Goal: Information Seeking & Learning: Find specific fact

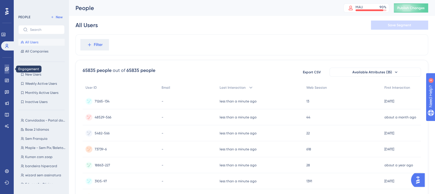
click at [9, 71] on link at bounding box center [7, 69] width 5 height 9
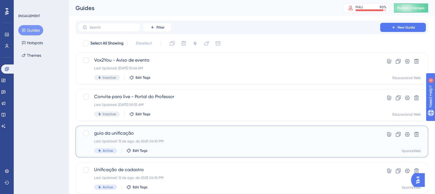
click at [269, 151] on div "Active Edit Tags" at bounding box center [229, 150] width 270 height 5
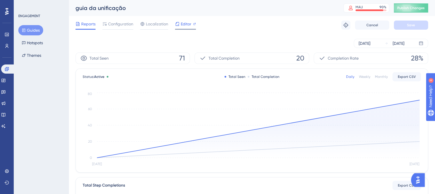
click at [186, 26] on span "Editor" at bounding box center [186, 24] width 11 height 7
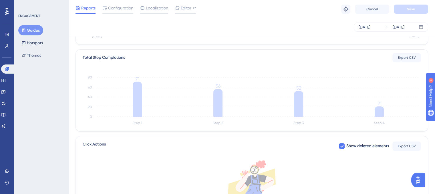
scroll to position [86, 0]
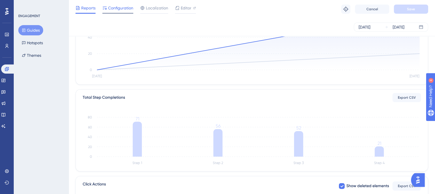
click at [117, 9] on span "Configuration" at bounding box center [120, 8] width 25 height 7
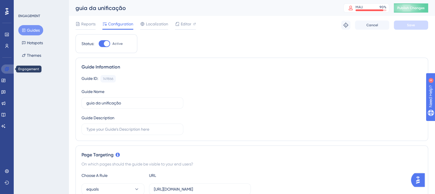
click at [9, 68] on link at bounding box center [8, 69] width 14 height 9
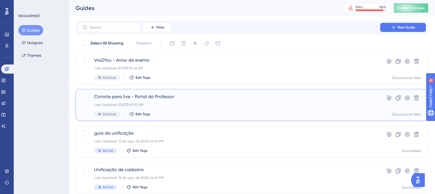
click at [263, 101] on div "Convite para live - Portal do Professor Last Updated: [DATE] 09:35 AM Inactive …" at bounding box center [229, 104] width 270 height 23
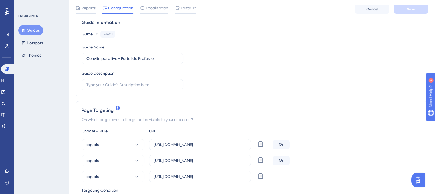
scroll to position [57, 0]
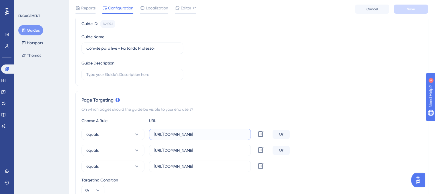
click at [219, 133] on input "[URL][DOMAIN_NAME]" at bounding box center [200, 134] width 92 height 6
click at [224, 151] on input "[URL][DOMAIN_NAME]" at bounding box center [200, 150] width 92 height 6
click at [216, 168] on input "[URL][DOMAIN_NAME]" at bounding box center [200, 166] width 92 height 6
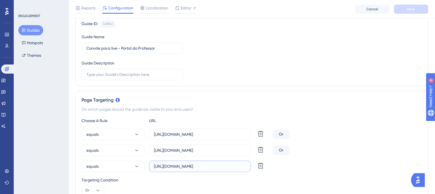
scroll to position [0, 0]
drag, startPoint x: 349, startPoint y: 149, endPoint x: 346, endPoint y: 148, distance: 3.1
click at [350, 149] on div "equals [URL][DOMAIN_NAME] Delete Or" at bounding box center [251, 150] width 340 height 11
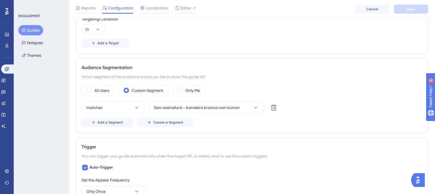
scroll to position [229, 0]
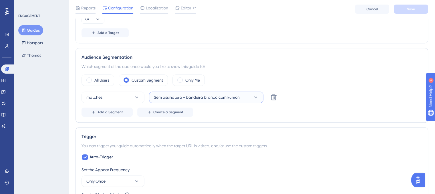
click at [254, 95] on icon at bounding box center [256, 98] width 6 height 6
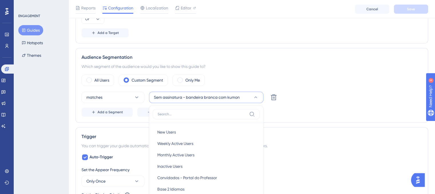
scroll to position [282, 0]
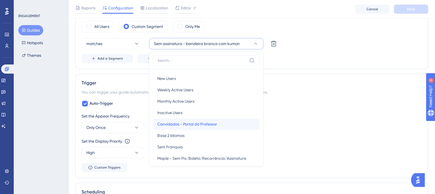
click at [215, 123] on span "Convidados - Portal do Professor" at bounding box center [187, 124] width 60 height 7
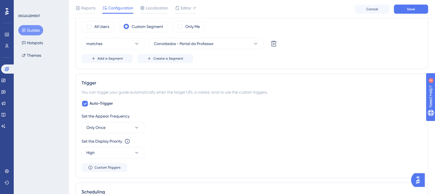
click at [325, 69] on div "Status: Inactive Guide Information Guide ID: 149941 Copy Guide Name Convite par…" at bounding box center [251, 74] width 352 height 640
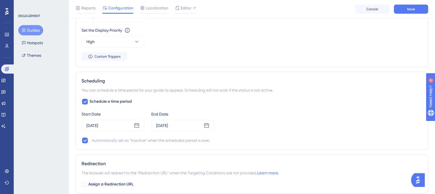
scroll to position [397, 0]
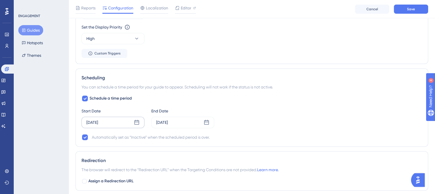
click at [140, 123] on div "[DATE]" at bounding box center [112, 122] width 63 height 11
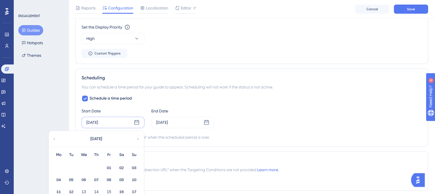
scroll to position [454, 0]
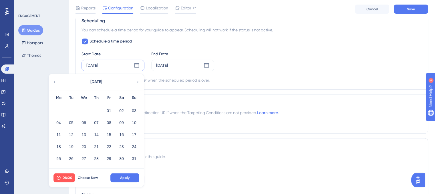
click at [135, 80] on div "[DATE]" at bounding box center [96, 82] width 94 height 16
click at [94, 135] on button "14" at bounding box center [96, 135] width 10 height 10
click at [124, 178] on span "Apply" at bounding box center [124, 178] width 9 height 5
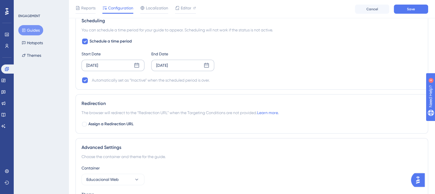
click at [205, 64] on icon at bounding box center [206, 65] width 5 height 5
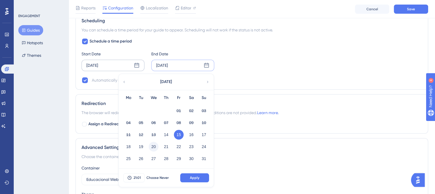
click at [154, 147] on button "20" at bounding box center [154, 147] width 10 height 10
click at [132, 178] on button "21:01" at bounding box center [133, 177] width 21 height 9
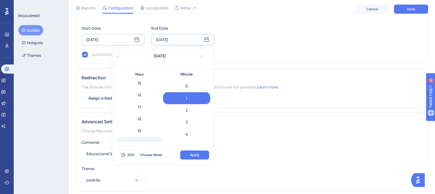
scroll to position [169, 0]
click at [143, 100] on div "15" at bounding box center [139, 97] width 47 height 12
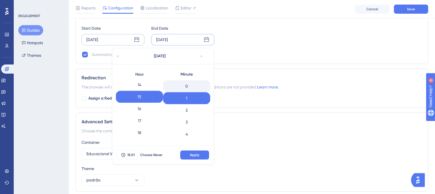
click at [193, 90] on div "0" at bounding box center [186, 86] width 47 height 12
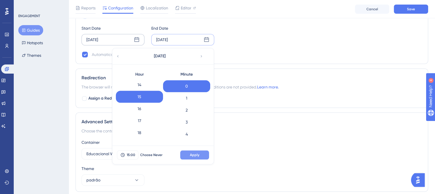
click at [195, 155] on span "Apply" at bounding box center [194, 155] width 9 height 5
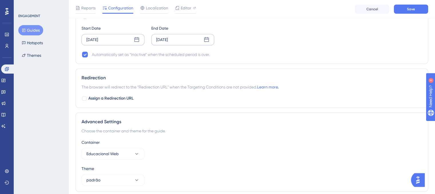
scroll to position [499, 0]
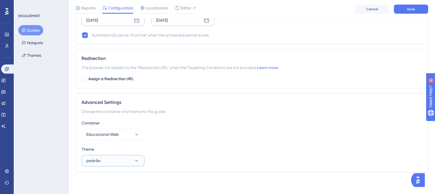
click at [133, 157] on button "padrão" at bounding box center [112, 160] width 63 height 11
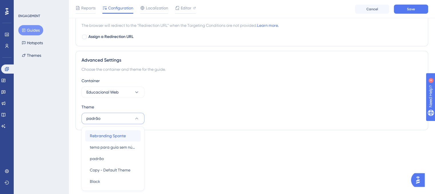
click at [119, 135] on span "Rebranding Sponte" at bounding box center [108, 136] width 36 height 7
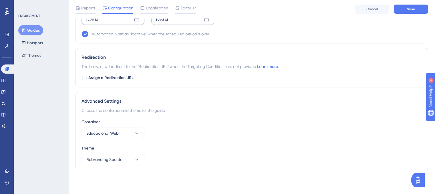
scroll to position [499, 0]
click at [214, 135] on div "Container Educacional Web" at bounding box center [251, 130] width 340 height 21
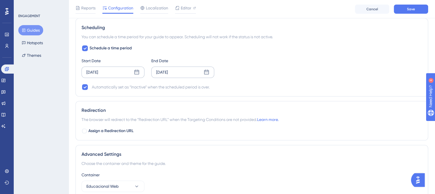
scroll to position [413, 0]
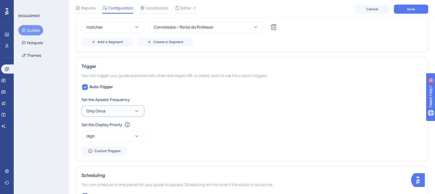
click at [141, 108] on button "Only Once" at bounding box center [112, 110] width 63 height 11
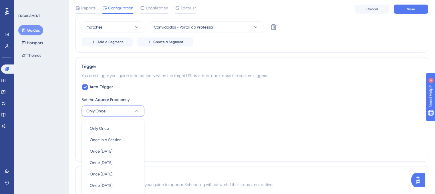
scroll to position [364, 0]
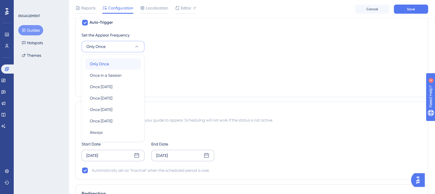
click at [136, 65] on button "Only Once Only Once" at bounding box center [112, 63] width 55 height 11
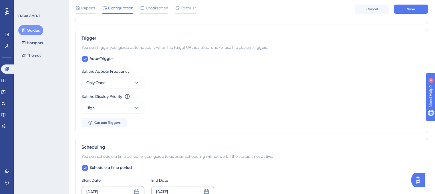
scroll to position [278, 0]
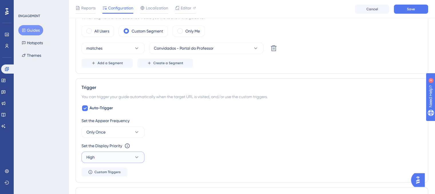
click at [140, 161] on button "High" at bounding box center [112, 157] width 63 height 11
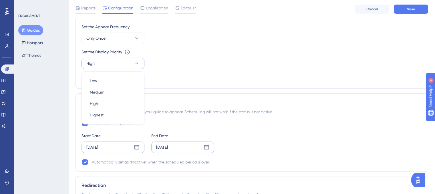
click at [193, 76] on div "Set the Appear Frequency Only Once Set the Display Priority This option will se…" at bounding box center [251, 52] width 340 height 59
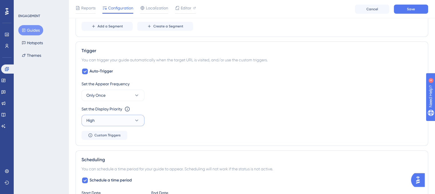
click at [138, 121] on icon at bounding box center [137, 121] width 6 height 6
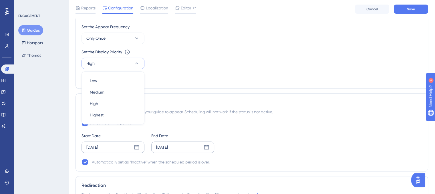
click at [196, 81] on div "Set the Appear Frequency Only Once Set the Display Priority This option will se…" at bounding box center [251, 52] width 340 height 59
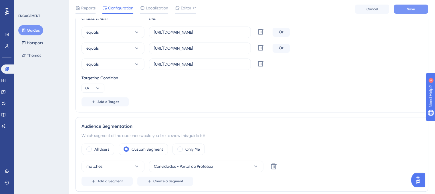
scroll to position [143, 0]
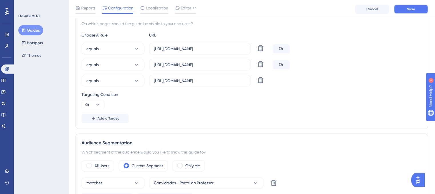
click at [409, 12] on button "Save" at bounding box center [411, 9] width 34 height 9
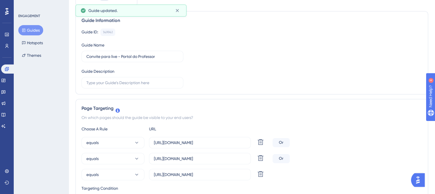
scroll to position [0, 0]
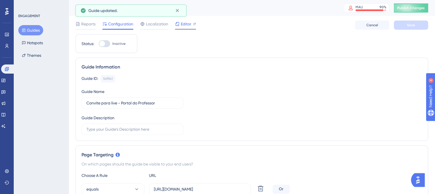
click at [185, 26] on span "Editor" at bounding box center [186, 24] width 11 height 7
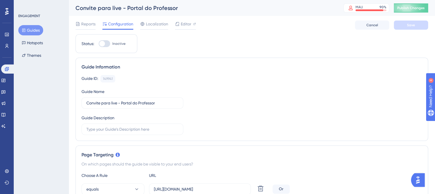
click at [103, 43] on div at bounding box center [102, 44] width 6 height 6
click at [99, 44] on input "Inactive" at bounding box center [98, 44] width 0 height 0
checkbox input "true"
click at [421, 26] on button "Save" at bounding box center [411, 25] width 34 height 9
click at [407, 10] on span "Publish Changes" at bounding box center [410, 8] width 27 height 5
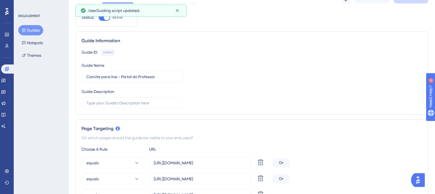
scroll to position [57, 0]
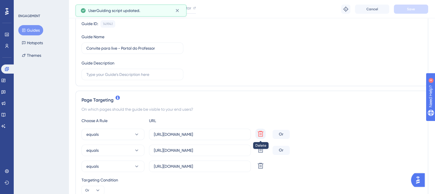
click at [258, 135] on icon at bounding box center [261, 134] width 6 height 6
type input "[URL][DOMAIN_NAME]"
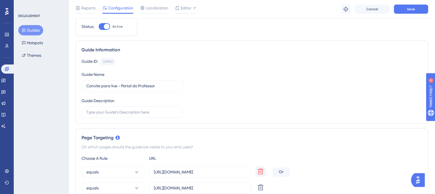
scroll to position [0, 0]
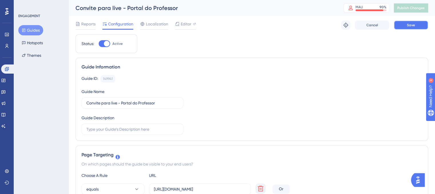
click at [409, 28] on button "Save" at bounding box center [411, 25] width 34 height 9
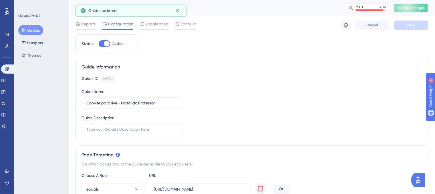
click at [405, 9] on span "Publish Changes" at bounding box center [410, 8] width 27 height 5
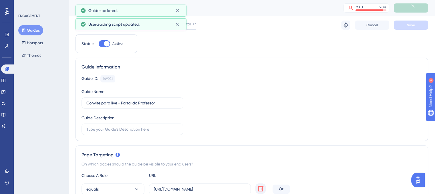
click at [29, 33] on button "Guides" at bounding box center [30, 30] width 25 height 10
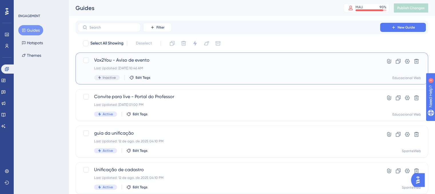
click at [156, 62] on span "Vox2You - Aviso de evento" at bounding box center [229, 60] width 270 height 7
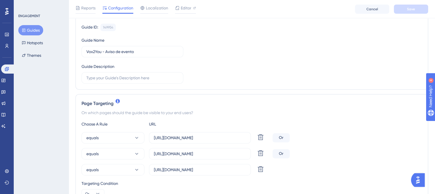
scroll to position [57, 0]
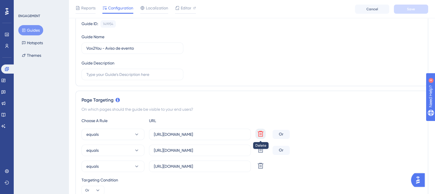
click at [258, 134] on icon at bounding box center [261, 134] width 6 height 6
type input "[URL][DOMAIN_NAME]"
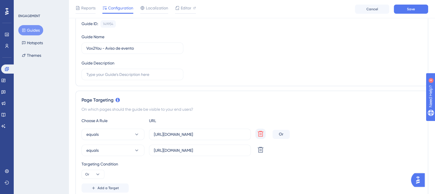
click at [318, 136] on div "equals [URL][DOMAIN_NAME] Delete Or" at bounding box center [251, 134] width 340 height 11
click at [413, 14] on div "Reports Configuration Localization Editor Cancel Save" at bounding box center [252, 9] width 366 height 18
click at [412, 14] on div "Reports Configuration Localization Editor Cancel Save" at bounding box center [252, 9] width 366 height 18
click at [410, 13] on button "Save" at bounding box center [411, 9] width 34 height 9
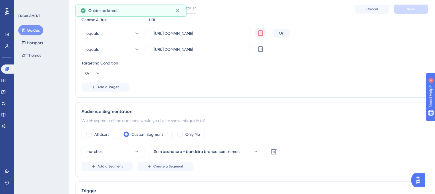
scroll to position [171, 0]
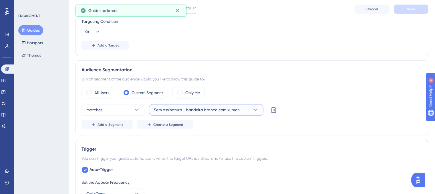
click at [253, 113] on button "Sem assinatura - bandeira branca com kumon" at bounding box center [206, 109] width 114 height 11
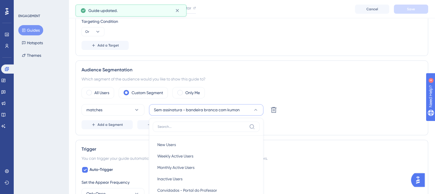
scroll to position [266, 0]
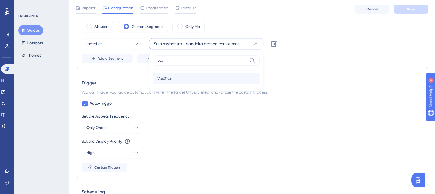
type input "vox"
click at [240, 81] on div "Vox2You Vox2You" at bounding box center [206, 78] width 98 height 11
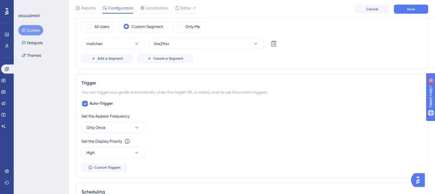
click at [334, 45] on div "matches Vox2You Delete" at bounding box center [251, 43] width 340 height 11
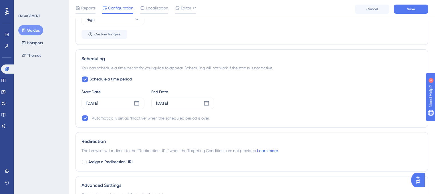
scroll to position [409, 0]
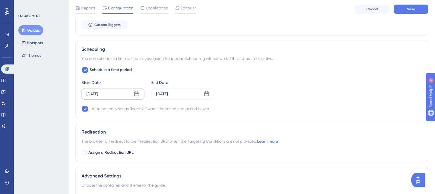
click at [134, 92] on icon at bounding box center [137, 94] width 6 height 6
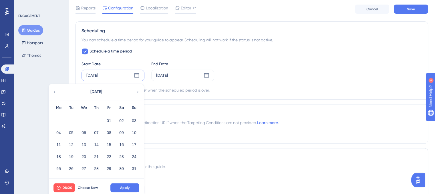
scroll to position [438, 0]
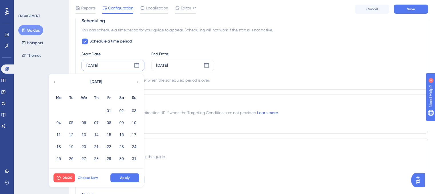
click at [88, 177] on span "Choose Now" at bounding box center [88, 178] width 20 height 5
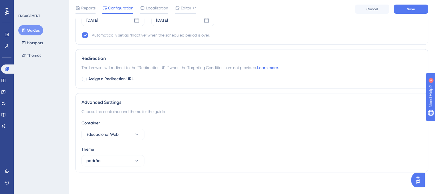
scroll to position [397, 0]
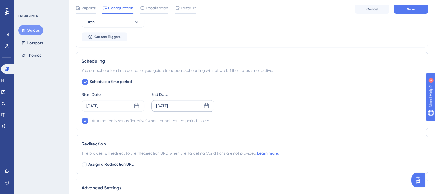
click at [207, 106] on icon at bounding box center [206, 106] width 6 height 6
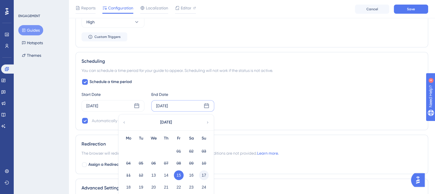
click at [203, 175] on button "17" at bounding box center [204, 176] width 10 height 10
click at [204, 172] on button "17" at bounding box center [204, 176] width 10 height 10
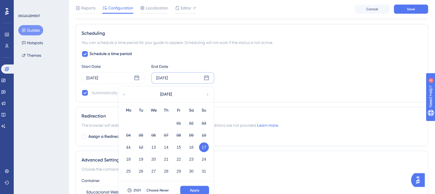
scroll to position [454, 0]
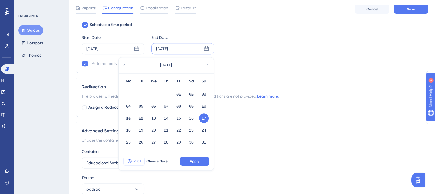
click at [143, 160] on button "21:01" at bounding box center [133, 161] width 21 height 9
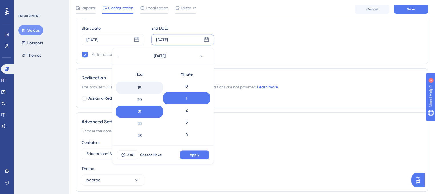
scroll to position [198, 0]
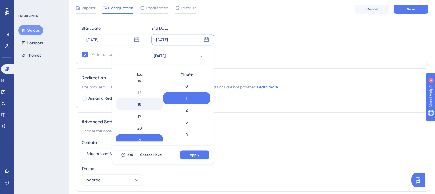
click at [139, 106] on div "18" at bounding box center [139, 104] width 47 height 12
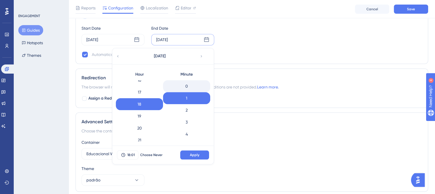
click at [192, 89] on div "0" at bounding box center [186, 86] width 47 height 12
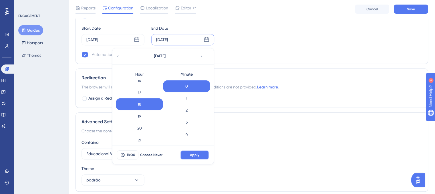
click at [195, 154] on span "Apply" at bounding box center [194, 155] width 9 height 5
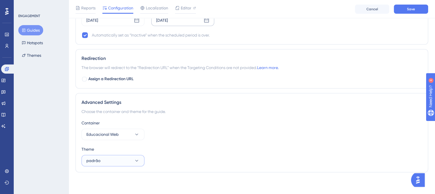
click at [131, 155] on button "padrão" at bounding box center [112, 160] width 63 height 11
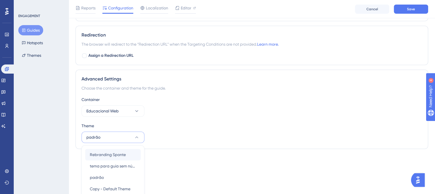
scroll to position [497, 0]
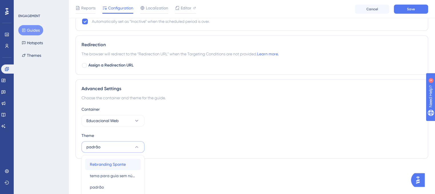
click at [128, 166] on div "Rebranding Sponte Rebranding Sponte" at bounding box center [113, 164] width 46 height 11
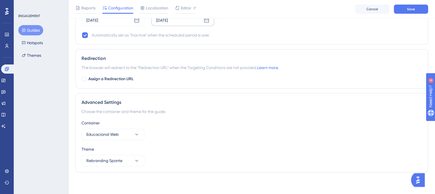
click at [242, 147] on div "Theme" at bounding box center [251, 149] width 340 height 7
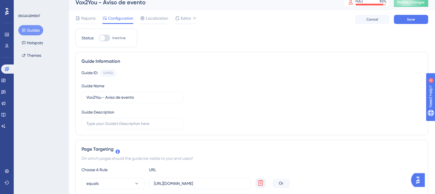
scroll to position [0, 0]
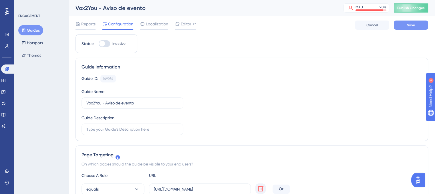
click at [404, 26] on button "Save" at bounding box center [411, 25] width 34 height 9
click at [413, 10] on span "Publish Changes" at bounding box center [410, 8] width 27 height 5
click at [101, 43] on div at bounding box center [102, 44] width 6 height 6
click at [99, 44] on input "Inactive" at bounding box center [98, 44] width 0 height 0
checkbox input "true"
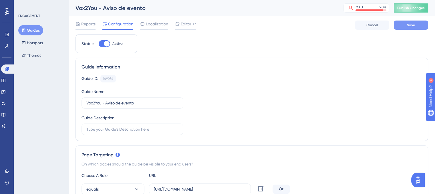
click at [407, 25] on span "Save" at bounding box center [411, 25] width 8 height 5
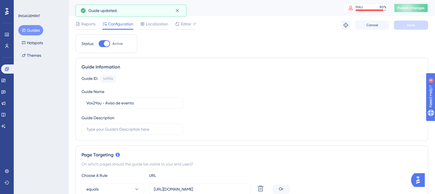
click at [412, 6] on span "Publish Changes" at bounding box center [410, 8] width 27 height 5
click at [29, 28] on button "Guides" at bounding box center [30, 30] width 25 height 10
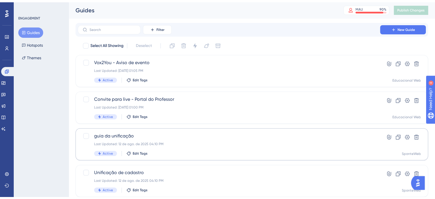
scroll to position [143, 0]
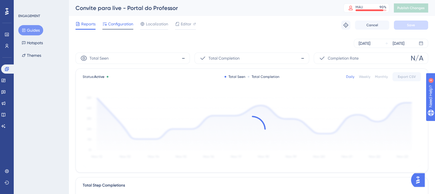
click at [114, 21] on span "Configuration" at bounding box center [120, 24] width 25 height 7
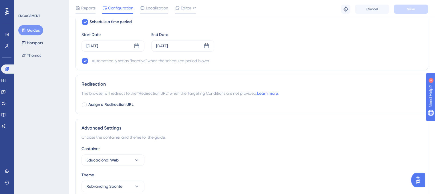
scroll to position [483, 0]
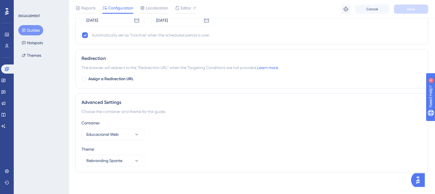
click at [33, 130] on div "ENGAGEMENT Guides Hotspots Themes" at bounding box center [41, 97] width 55 height 194
click at [42, 124] on div "ENGAGEMENT Guides Hotspots Themes" at bounding box center [41, 97] width 55 height 194
drag, startPoint x: 81, startPoint y: 149, endPoint x: 111, endPoint y: 141, distance: 30.8
click at [97, 148] on div "Advanced Settings Choose the container and theme for the guide. Container Educa…" at bounding box center [251, 132] width 352 height 79
click at [89, 151] on div "Theme" at bounding box center [251, 149] width 340 height 7
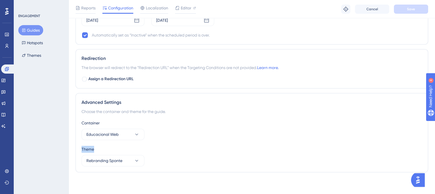
drag, startPoint x: 79, startPoint y: 149, endPoint x: 95, endPoint y: 148, distance: 15.5
click at [95, 148] on div "Advanced Settings Choose the container and theme for the guide. Container Educa…" at bounding box center [251, 132] width 352 height 79
copy div "Theme"
click at [12, 69] on link at bounding box center [8, 69] width 14 height 9
click at [37, 28] on button "Guides" at bounding box center [30, 30] width 25 height 10
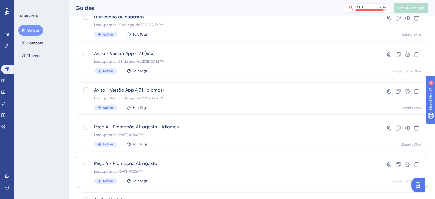
scroll to position [171, 0]
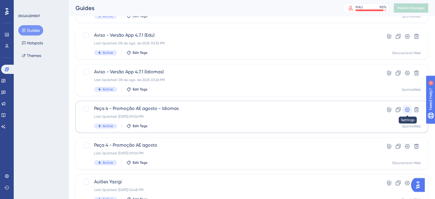
click at [409, 110] on icon at bounding box center [407, 110] width 6 height 6
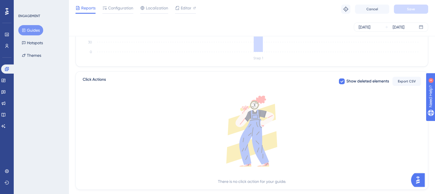
scroll to position [205, 0]
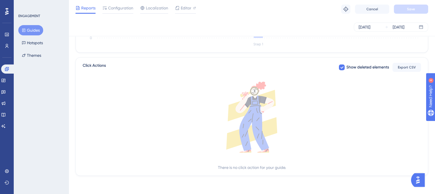
click at [119, 3] on div "Reports Configuration Localization Editor Troubleshoot Cancel Save" at bounding box center [252, 9] width 366 height 18
click at [121, 5] on span "Configuration" at bounding box center [120, 8] width 25 height 7
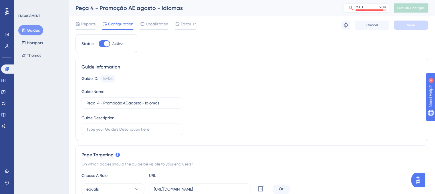
click at [27, 31] on button "Guides" at bounding box center [30, 30] width 25 height 10
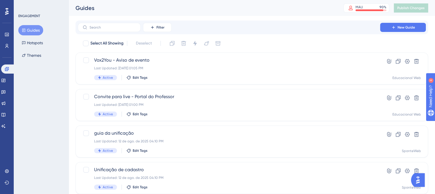
click at [49, 130] on div "ENGAGEMENT Guides Hotspots Themes" at bounding box center [41, 97] width 55 height 194
click at [5, 127] on icon at bounding box center [3, 126] width 5 height 5
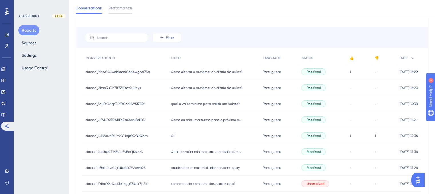
scroll to position [59, 0]
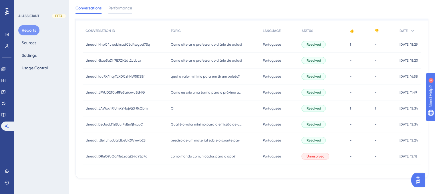
drag, startPoint x: 198, startPoint y: 141, endPoint x: 194, endPoint y: 141, distance: 3.7
click at [198, 141] on span "preciso de um material sobre o sponte pay" at bounding box center [205, 140] width 69 height 5
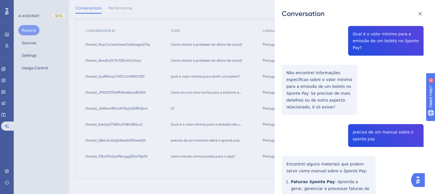
scroll to position [400, 0]
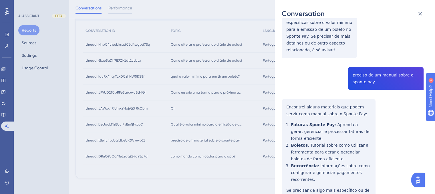
click at [310, 111] on div "thread_tBeiiJhvoUgldbeUkZWwwb2S Copy - - 147258-20 User Conversation History [D…" at bounding box center [353, 80] width 142 height 911
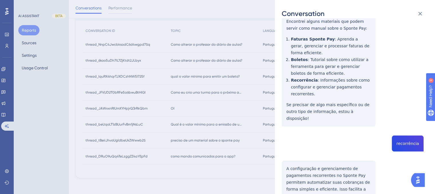
scroll to position [457, 0]
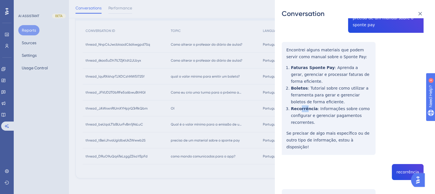
drag, startPoint x: 300, startPoint y: 93, endPoint x: 306, endPoint y: 93, distance: 5.7
click at [306, 93] on div "thread_tBeiiJhvoUgldbeUkZWwwb2S Copy - - 147258-20 User Conversation History [D…" at bounding box center [353, 23] width 142 height 911
drag, startPoint x: 290, startPoint y: 94, endPoint x: 309, endPoint y: 96, distance: 19.5
click at [309, 96] on div "thread_tBeiiJhvoUgldbeUkZWwwb2S Copy - - 147258-20 User Conversation History [D…" at bounding box center [353, 23] width 142 height 911
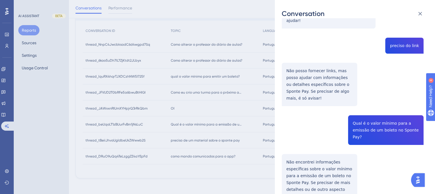
scroll to position [703, 0]
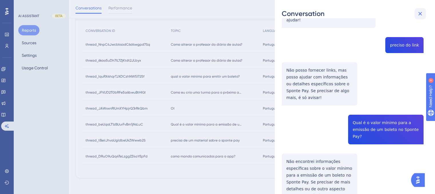
click at [421, 14] on icon at bounding box center [419, 13] width 7 height 7
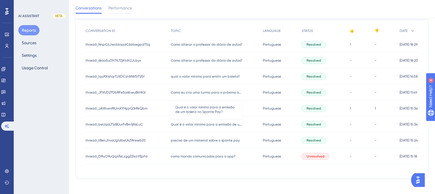
click at [212, 125] on span "Qual é o valor mínimo para a emissão de um boleto no Sponte Pay?" at bounding box center [206, 124] width 71 height 5
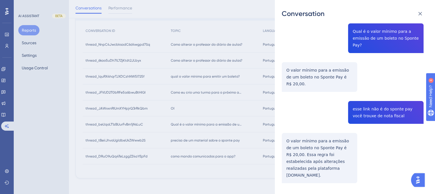
scroll to position [61, 0]
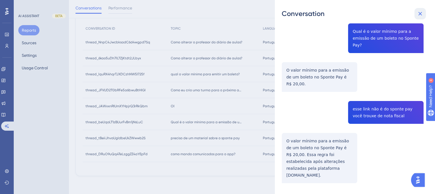
click at [420, 11] on icon at bounding box center [419, 13] width 7 height 7
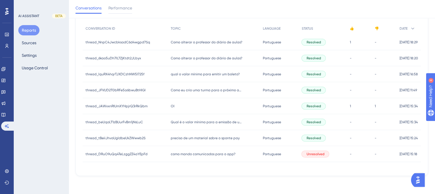
click at [269, 109] on div "Portuguese Portuguese" at bounding box center [279, 106] width 39 height 16
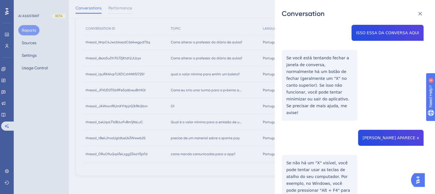
scroll to position [300, 0]
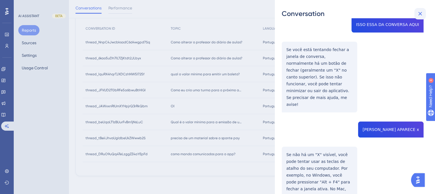
click at [420, 15] on icon at bounding box center [419, 13] width 7 height 7
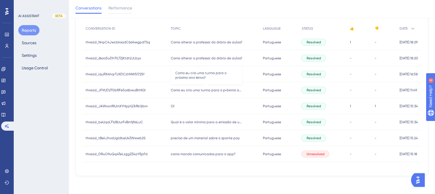
click at [215, 92] on span "Como eu crio uma turma para o próximo ano letivo?" at bounding box center [206, 90] width 71 height 5
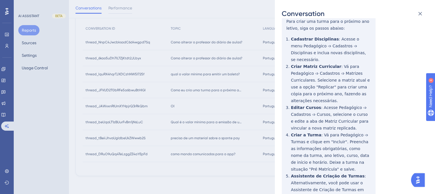
scroll to position [152, 0]
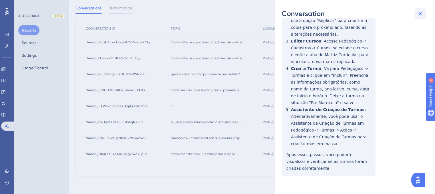
click at [417, 13] on icon at bounding box center [419, 13] width 7 height 7
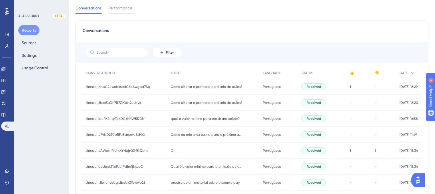
scroll to position [0, 0]
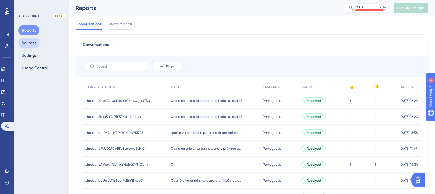
click at [33, 41] on button "Sources" at bounding box center [28, 43] width 21 height 10
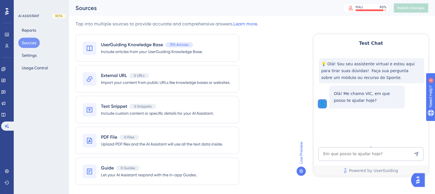
drag, startPoint x: 157, startPoint y: 49, endPoint x: 146, endPoint y: 46, distance: 11.4
click at [146, 46] on span "UserGuiding Knowledge Base" at bounding box center [132, 44] width 62 height 7
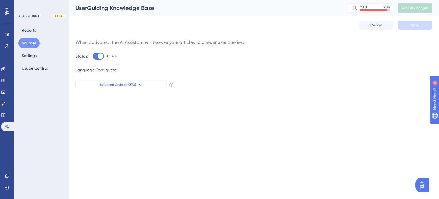
click at [134, 84] on span "Selected Articles (370)" at bounding box center [118, 84] width 37 height 5
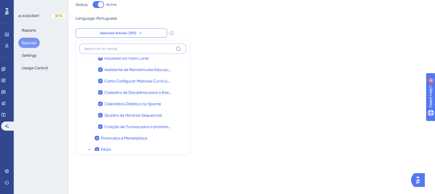
scroll to position [3058, 0]
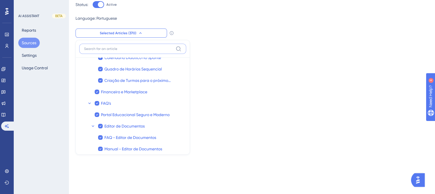
click at [133, 49] on input at bounding box center [128, 49] width 89 height 5
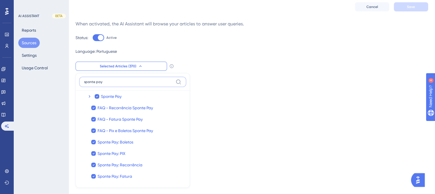
scroll to position [57, 0]
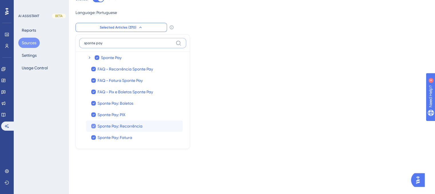
type input "sponte pay"
drag, startPoint x: 121, startPoint y: 125, endPoint x: 310, endPoint y: 109, distance: 189.0
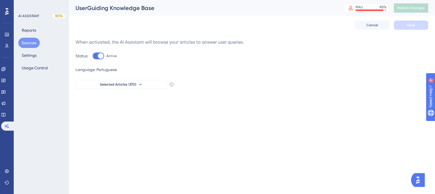
scroll to position [0, 0]
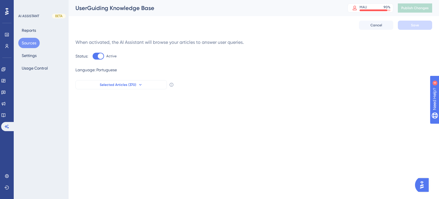
click at [135, 83] on span "Selected Articles (370)" at bounding box center [118, 84] width 37 height 5
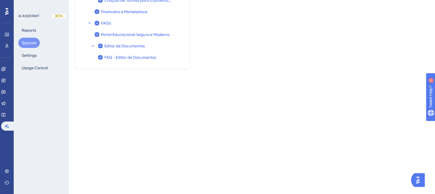
scroll to position [3051, 0]
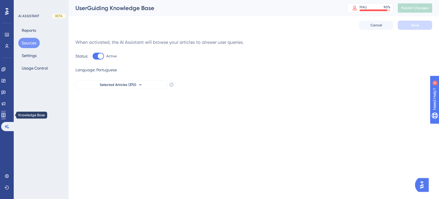
click at [6, 112] on link at bounding box center [3, 114] width 5 height 9
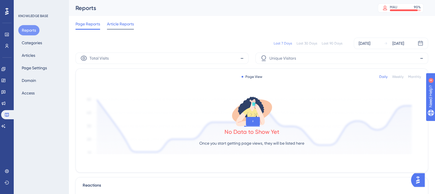
drag, startPoint x: 130, startPoint y: 25, endPoint x: 126, endPoint y: 25, distance: 4.6
click at [130, 25] on span "Article Reports" at bounding box center [120, 24] width 27 height 7
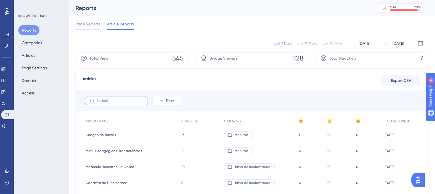
click at [121, 99] on input "text" at bounding box center [120, 101] width 46 height 4
click at [121, 99] on input "sponte pa" at bounding box center [120, 101] width 46 height 4
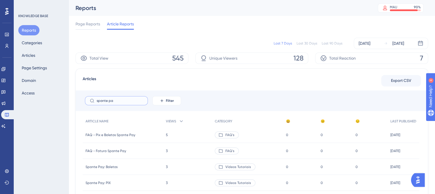
scroll to position [29, 0]
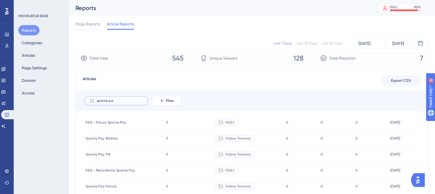
type input "sponte pa"
click at [230, 140] on span "Vídeos Tutoriais" at bounding box center [238, 138] width 26 height 5
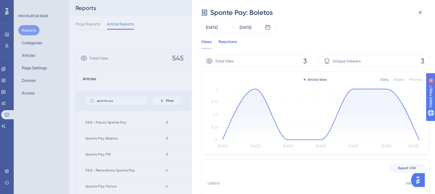
click at [232, 40] on div "Reactions" at bounding box center [227, 43] width 18 height 10
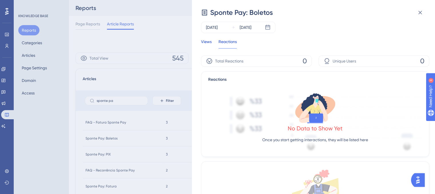
click at [204, 43] on div "Views" at bounding box center [206, 43] width 11 height 10
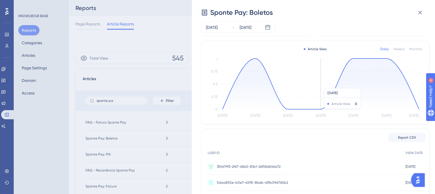
scroll to position [0, 0]
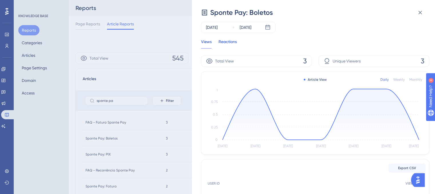
click at [226, 38] on div "Reactions" at bounding box center [227, 43] width 18 height 10
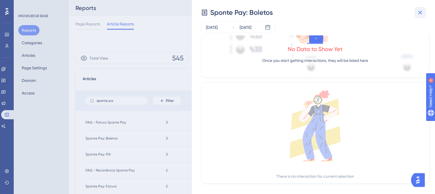
scroll to position [80, 0]
drag, startPoint x: 416, startPoint y: 11, endPoint x: 414, endPoint y: 13, distance: 3.2
click at [416, 11] on icon at bounding box center [419, 12] width 7 height 7
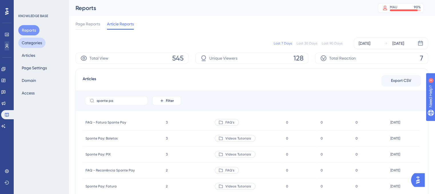
click at [28, 40] on button "Categories" at bounding box center [31, 43] width 27 height 10
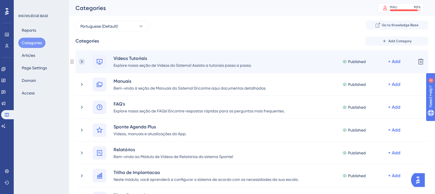
click at [83, 63] on icon at bounding box center [82, 62] width 6 height 6
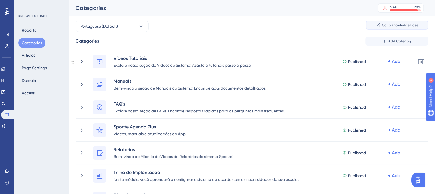
click at [407, 25] on span "Go to Knowledge Base" at bounding box center [400, 25] width 37 height 5
